Goal: Task Accomplishment & Management: Use online tool/utility

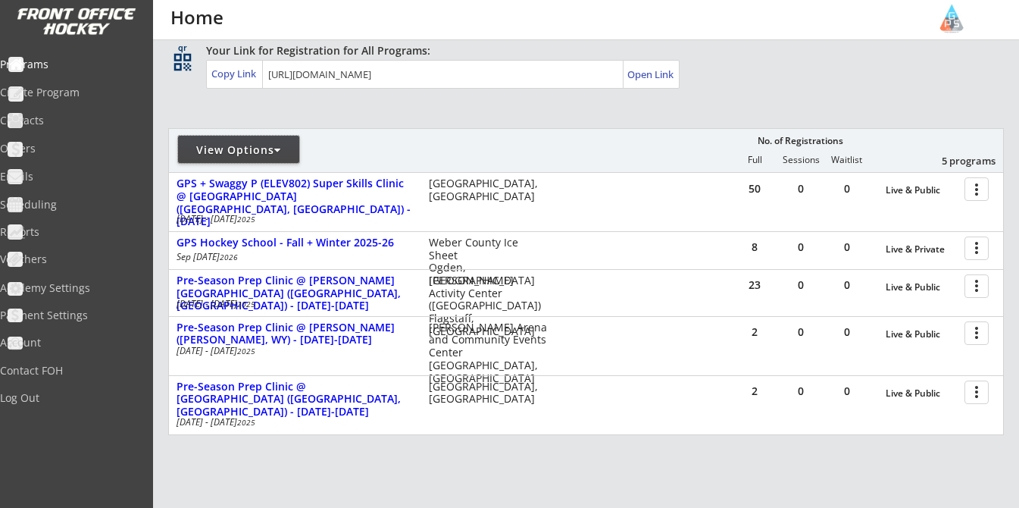
click at [251, 143] on div "View Options" at bounding box center [238, 149] width 121 height 15
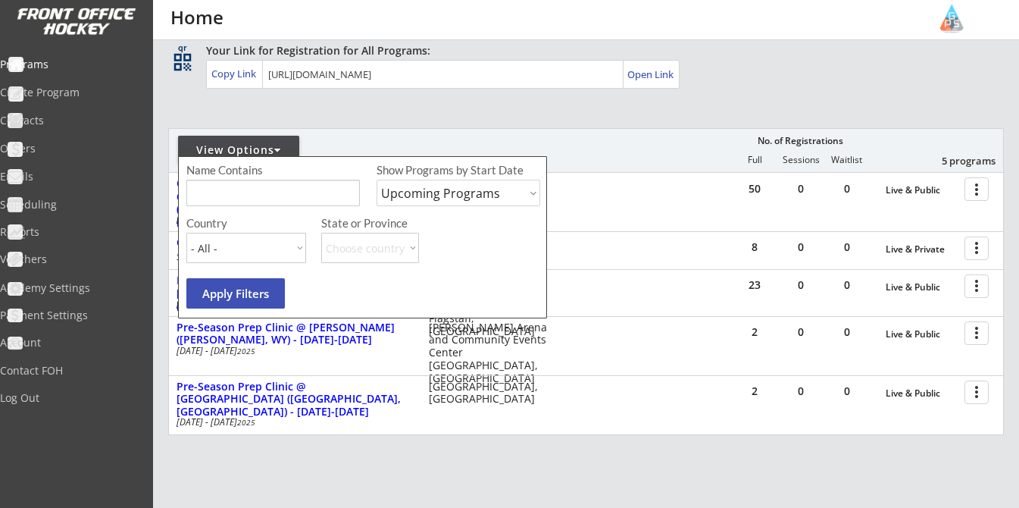
select select ""Past Programs""
click at [283, 189] on input "input" at bounding box center [272, 193] width 173 height 27
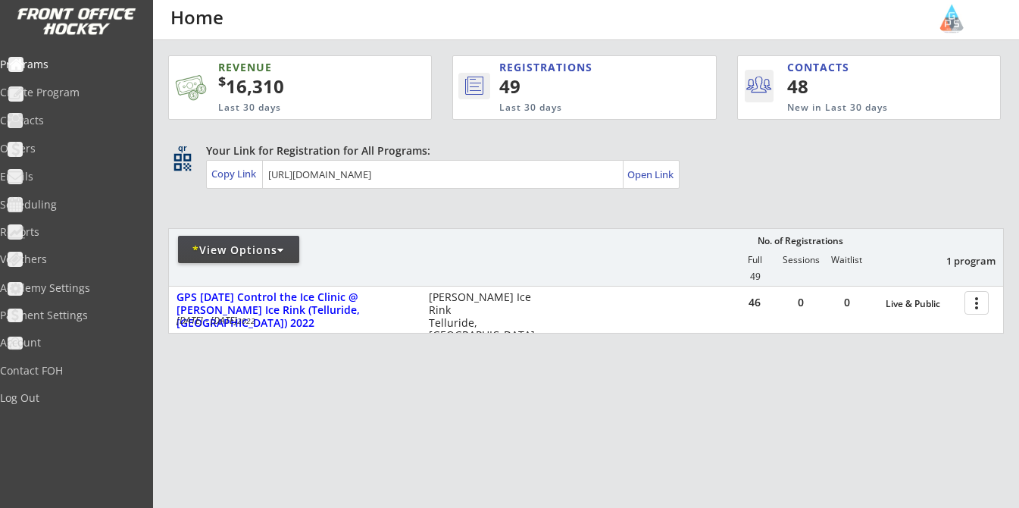
click at [269, 239] on div "* View Options" at bounding box center [238, 249] width 121 height 27
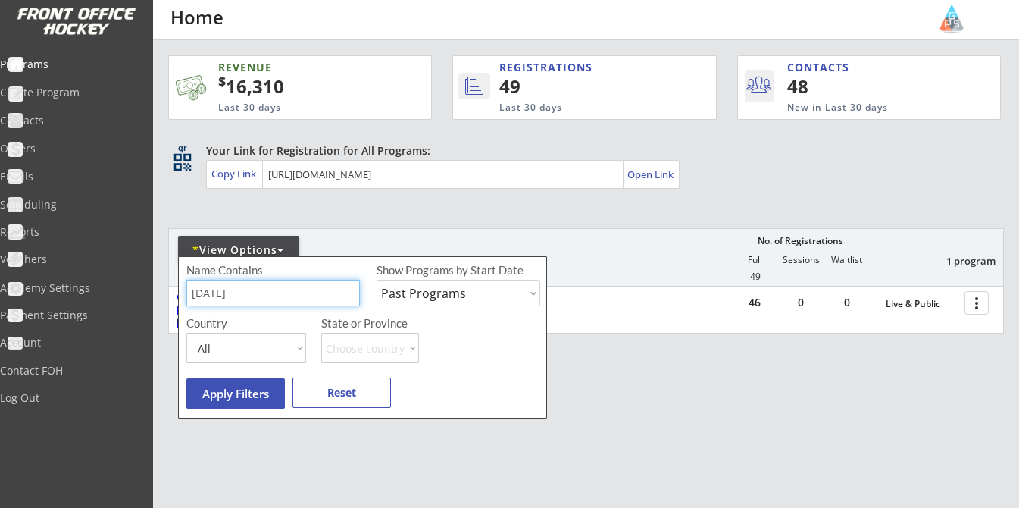
click at [259, 295] on input "input" at bounding box center [272, 293] width 173 height 27
type input "[GEOGRAPHIC_DATA]"
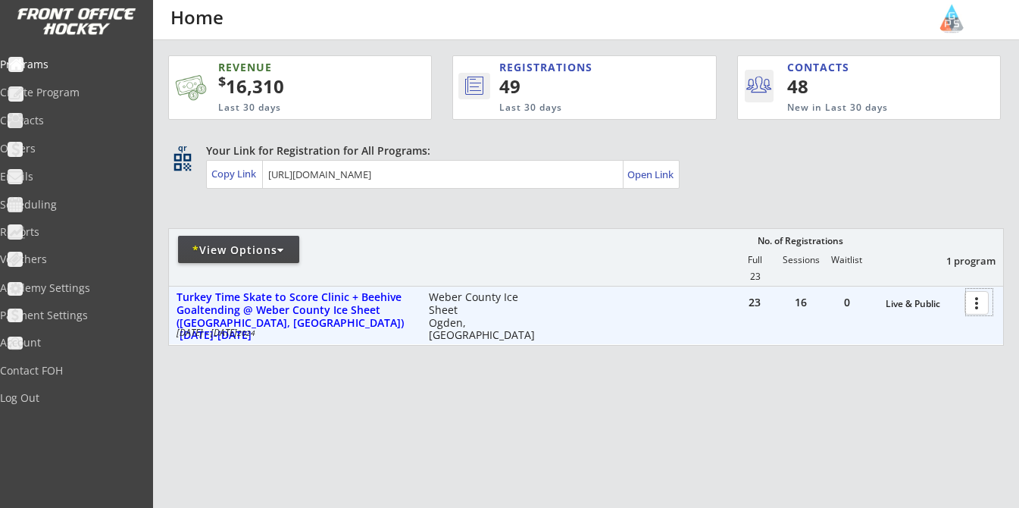
click at [980, 298] on div at bounding box center [979, 302] width 27 height 27
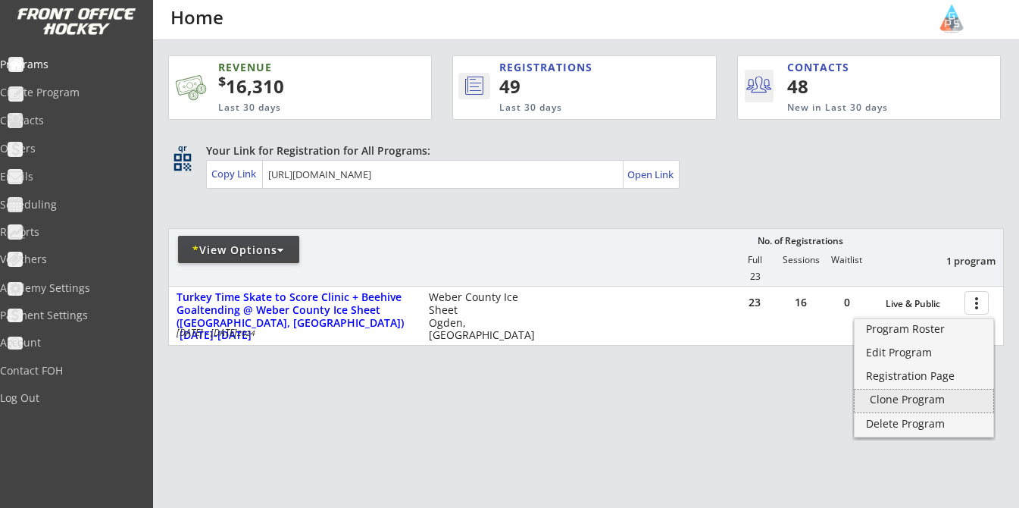
click at [907, 397] on div "Clone Program" at bounding box center [924, 399] width 108 height 11
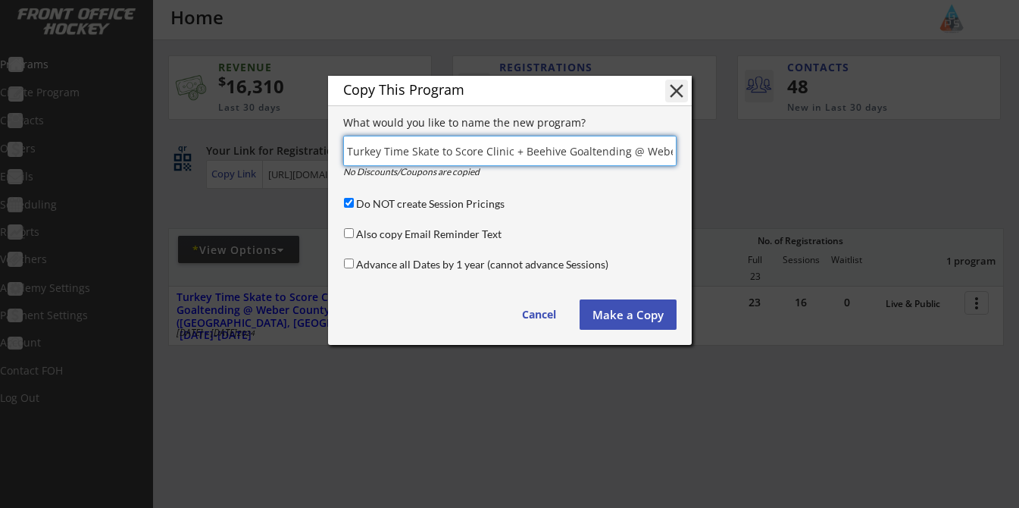
click at [405, 152] on input "input" at bounding box center [509, 151] width 333 height 30
click at [586, 152] on input "input" at bounding box center [509, 151] width 333 height 30
click at [589, 152] on input "input" at bounding box center [509, 151] width 333 height 30
click at [640, 151] on input "input" at bounding box center [509, 151] width 333 height 30
drag, startPoint x: 645, startPoint y: 152, endPoint x: 745, endPoint y: 149, distance: 100.0
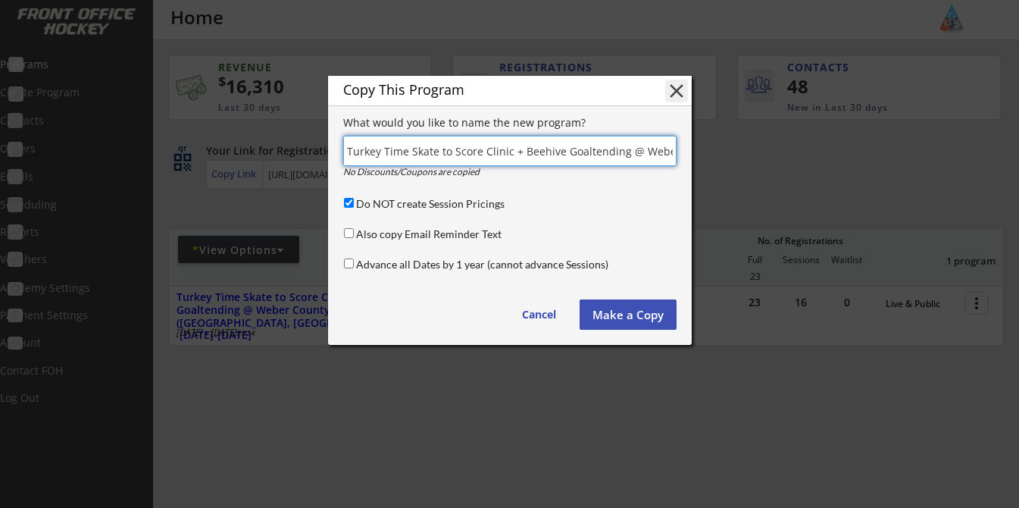
click at [745, 151] on body "REVENUE $ 16,310 Last 30 days REGISTRATIONS 49 Last 30 days CONTACTS 48 New in …" at bounding box center [509, 254] width 1019 height 508
drag, startPoint x: 377, startPoint y: 151, endPoint x: 486, endPoint y: 152, distance: 109.1
click at [486, 152] on input "input" at bounding box center [509, 151] width 333 height 30
drag, startPoint x: 555, startPoint y: 152, endPoint x: 490, endPoint y: 152, distance: 65.1
click at [490, 152] on input "input" at bounding box center [509, 151] width 333 height 30
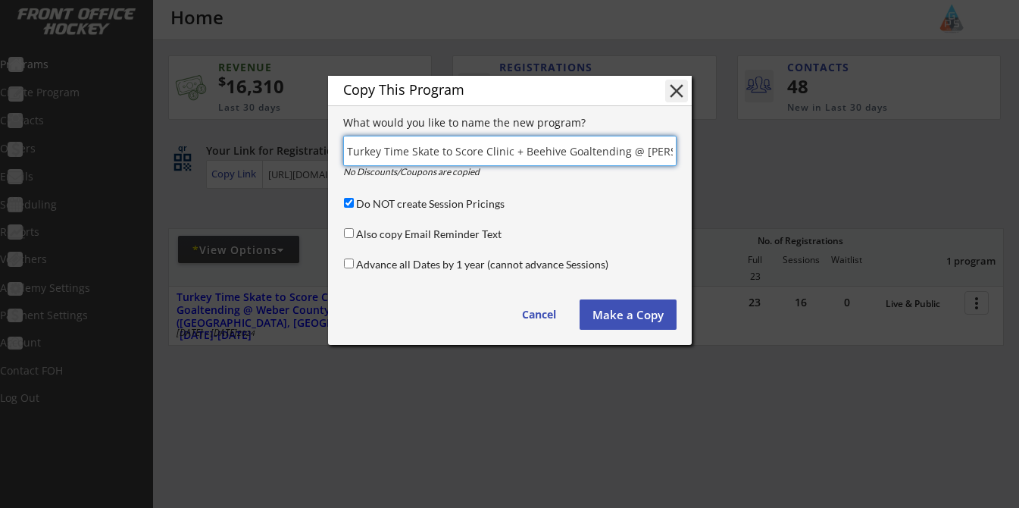
drag, startPoint x: 424, startPoint y: 144, endPoint x: 309, endPoint y: 154, distance: 115.6
click at [309, 154] on body "REVENUE $ 16,310 Last 30 days REGISTRATIONS 49 Last 30 days CONTACTS 48 New in …" at bounding box center [509, 254] width 1019 height 508
click at [451, 150] on input "input" at bounding box center [509, 151] width 333 height 30
drag, startPoint x: 346, startPoint y: 151, endPoint x: 506, endPoint y: 157, distance: 160.0
click at [506, 157] on input "input" at bounding box center [509, 151] width 333 height 30
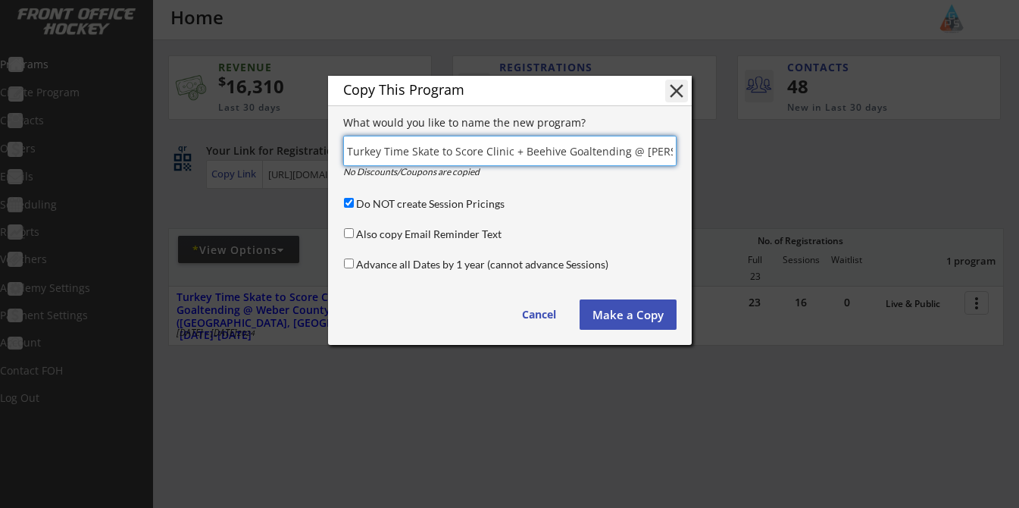
click at [506, 157] on input "input" at bounding box center [509, 151] width 333 height 30
drag, startPoint x: 513, startPoint y: 154, endPoint x: 330, endPoint y: 146, distance: 183.5
click at [330, 146] on div "Copy This Program close What would you like to name the new program? No Discoun…" at bounding box center [510, 210] width 364 height 269
type input "Turkey Time Skate to Score Clinic + Beehive Goaltending @ [PERSON_NAME], [PERSO…"
click at [330, 146] on div "Copy This Program close What would you like to name the new program? No Discoun…" at bounding box center [510, 210] width 364 height 269
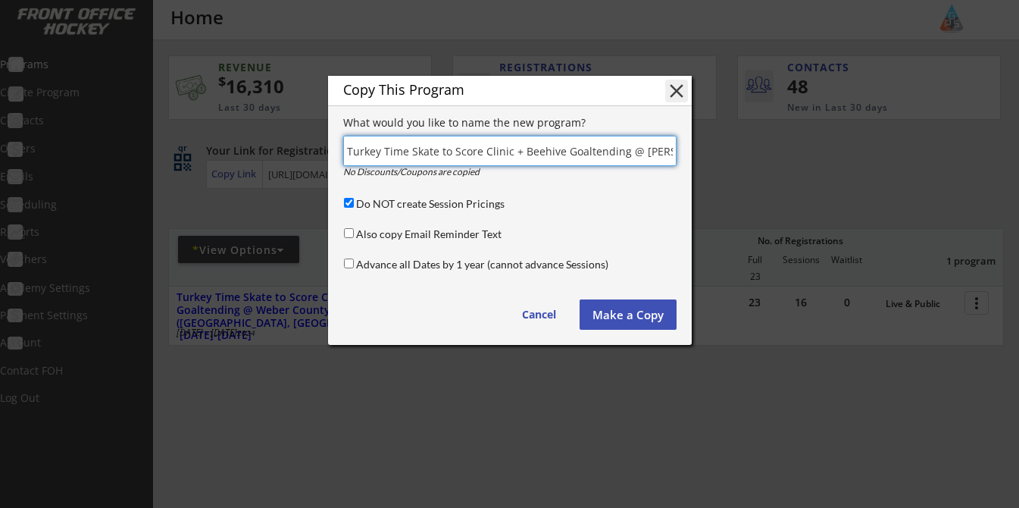
drag, startPoint x: 346, startPoint y: 152, endPoint x: 548, endPoint y: 151, distance: 202.3
click at [548, 151] on input "input" at bounding box center [509, 151] width 333 height 30
drag, startPoint x: 527, startPoint y: 152, endPoint x: 694, endPoint y: 160, distance: 166.9
click at [696, 159] on body "REVENUE $ 16,310 Last 30 days REGISTRATIONS 49 Last 30 days CONTACTS 48 New in …" at bounding box center [509, 254] width 1019 height 508
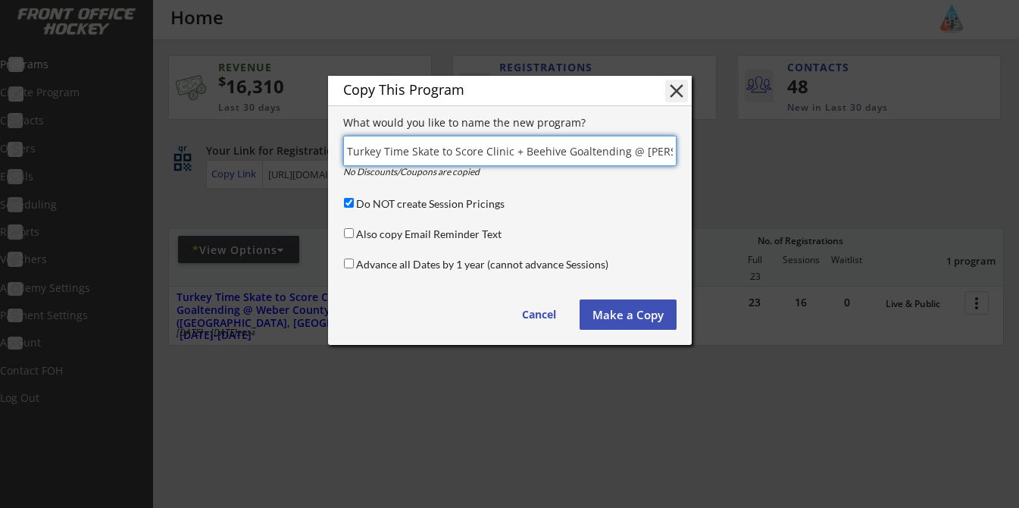
click at [480, 158] on input "input" at bounding box center [509, 151] width 333 height 30
drag, startPoint x: 422, startPoint y: 153, endPoint x: 541, endPoint y: 155, distance: 118.9
click at [540, 155] on input "input" at bounding box center [509, 151] width 333 height 30
click at [542, 155] on input "input" at bounding box center [509, 151] width 333 height 30
drag, startPoint x: 524, startPoint y: 158, endPoint x: 282, endPoint y: 150, distance: 242.5
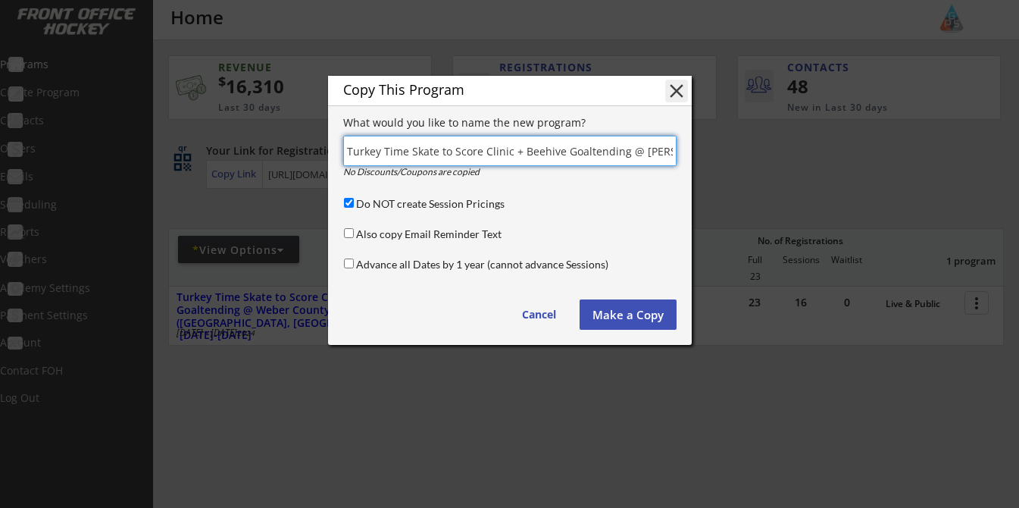
click at [282, 150] on body "REVENUE $ 16,310 Last 30 days REGISTRATIONS 49 Last 30 days CONTACTS 48 New in …" at bounding box center [509, 254] width 1019 height 508
click at [414, 142] on input "input" at bounding box center [509, 151] width 333 height 30
